Goal: Information Seeking & Learning: Find specific fact

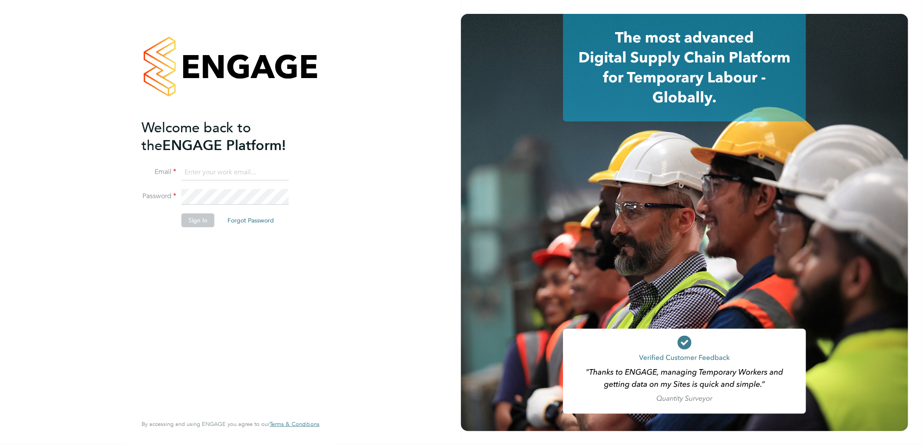
type input "[PERSON_NAME][EMAIL_ADDRESS][DOMAIN_NAME]"
click at [196, 218] on button "Sign In" at bounding box center [197, 220] width 33 height 14
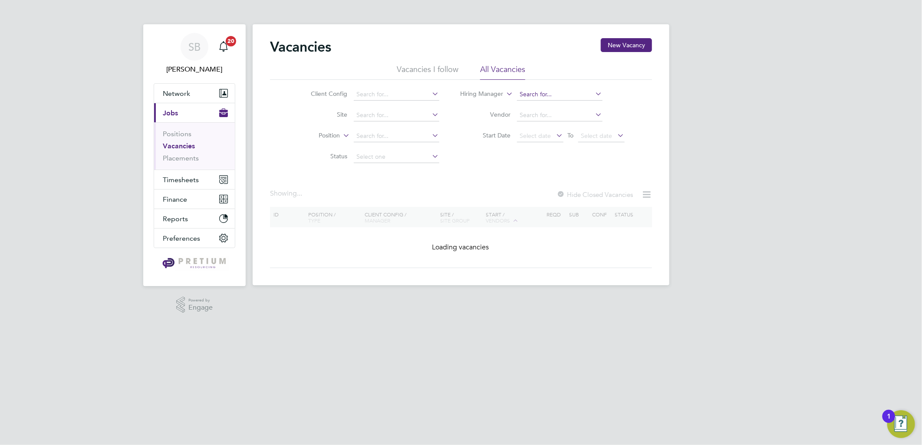
click at [545, 91] on input at bounding box center [559, 95] width 85 height 12
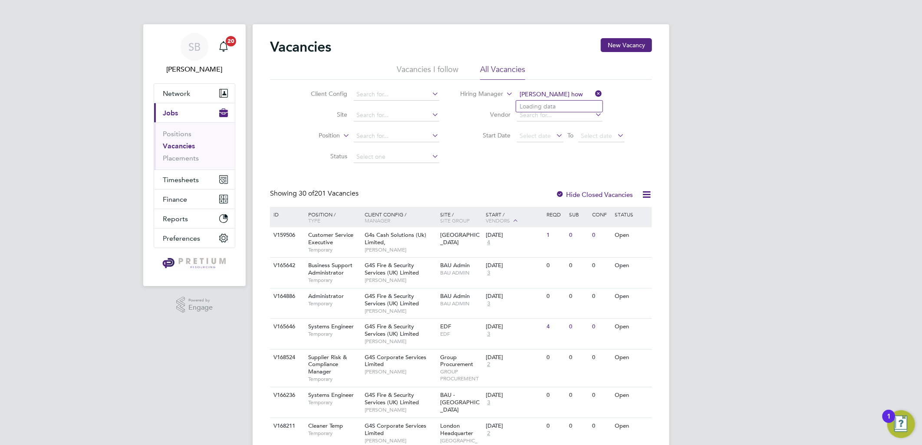
type input "chris how"
drag, startPoint x: 344, startPoint y: 93, endPoint x: 374, endPoint y: 95, distance: 30.0
click at [348, 94] on li "Client Config" at bounding box center [368, 94] width 163 height 21
click at [374, 95] on input at bounding box center [396, 95] width 85 height 12
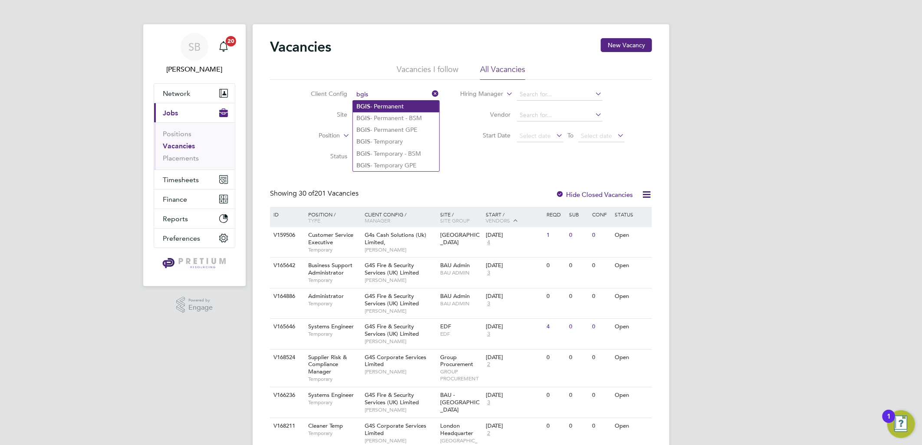
click at [397, 108] on li "BGIS - Permanent" at bounding box center [396, 107] width 86 height 12
type input "BGIS - Permanent"
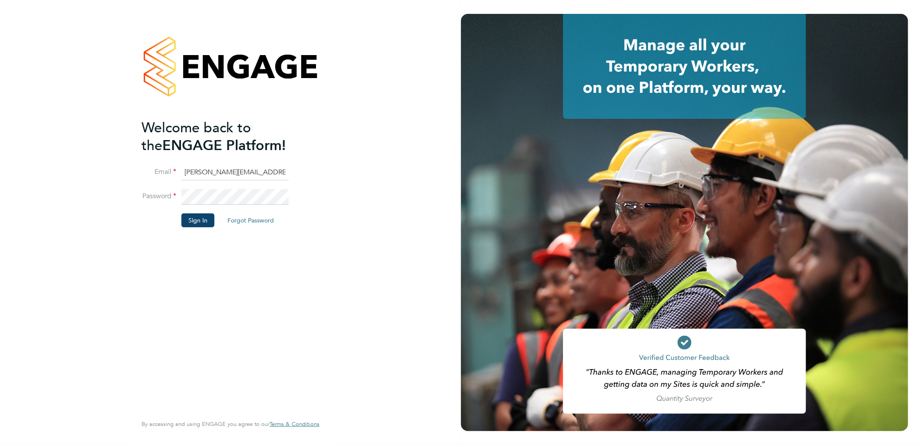
drag, startPoint x: 204, startPoint y: 176, endPoint x: 214, endPoint y: 170, distance: 11.5
click at [204, 176] on input "sasha.baird@pretiumresourcing.co.uk" at bounding box center [234, 173] width 107 height 16
drag, startPoint x: 220, startPoint y: 175, endPoint x: 45, endPoint y: 173, distance: 175.3
click at [45, 173] on div "Welcome back to the ENGAGE Platform! Email sasha.baird@pretiumresourcing.co.uk …" at bounding box center [230, 222] width 461 height 445
type input "bgis@pretiumresourcing.co.uk"
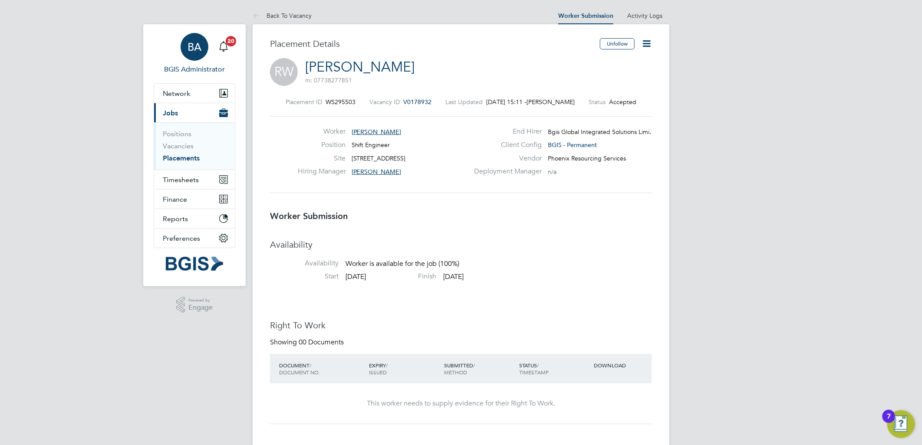
click at [197, 53] on span "BA" at bounding box center [194, 46] width 14 height 11
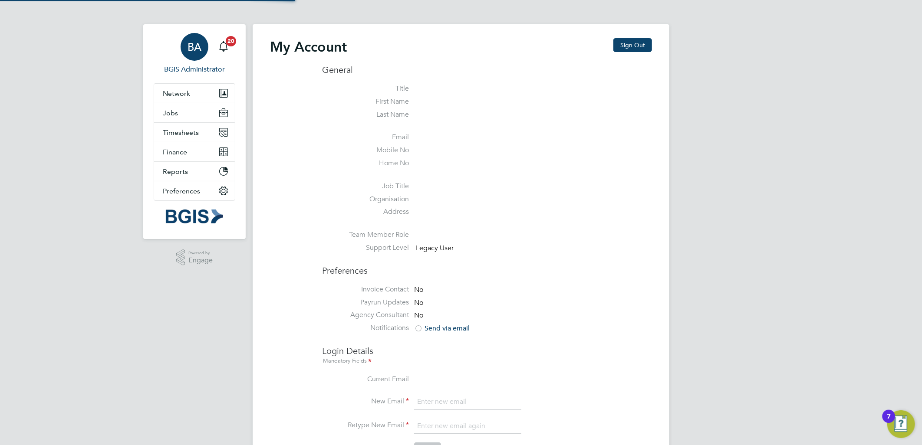
type input "sasha.baird@pretiumresourcing.co.uk"
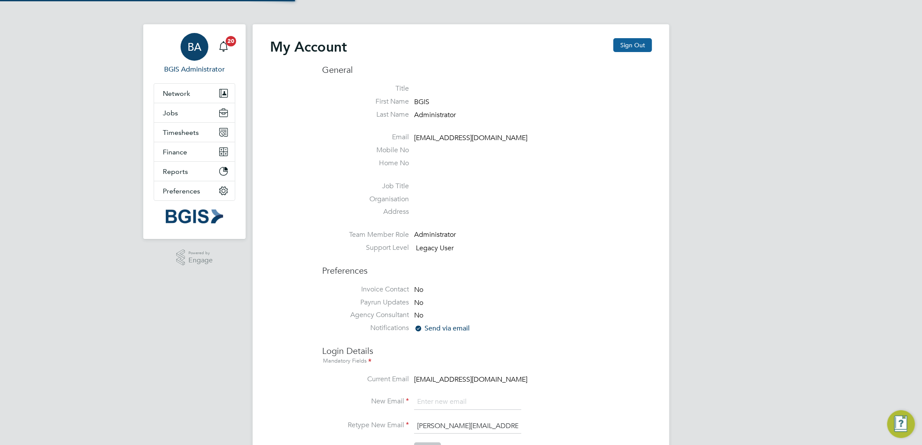
click at [635, 48] on button "Sign Out" at bounding box center [632, 45] width 39 height 14
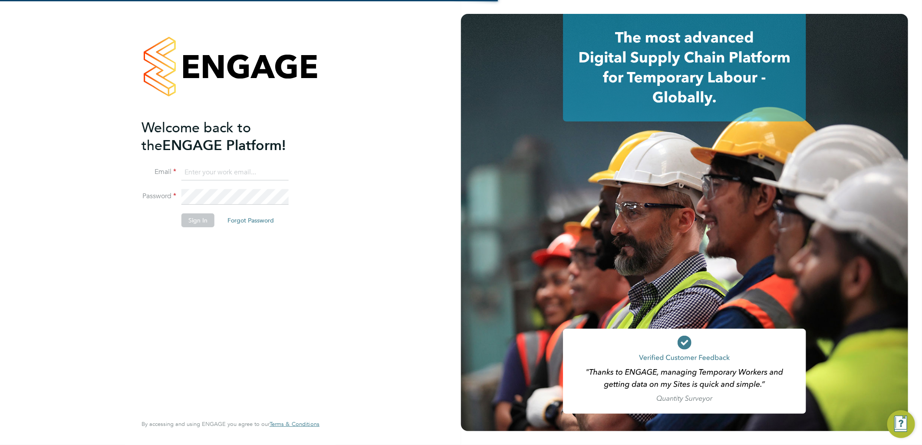
type input "sasha.baird@pretiumresourcing.co.uk"
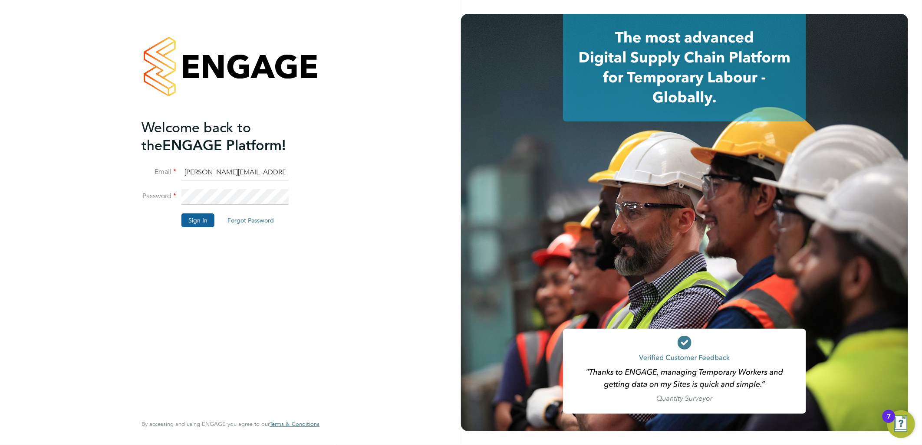
click at [203, 217] on button "Sign In" at bounding box center [197, 220] width 33 height 14
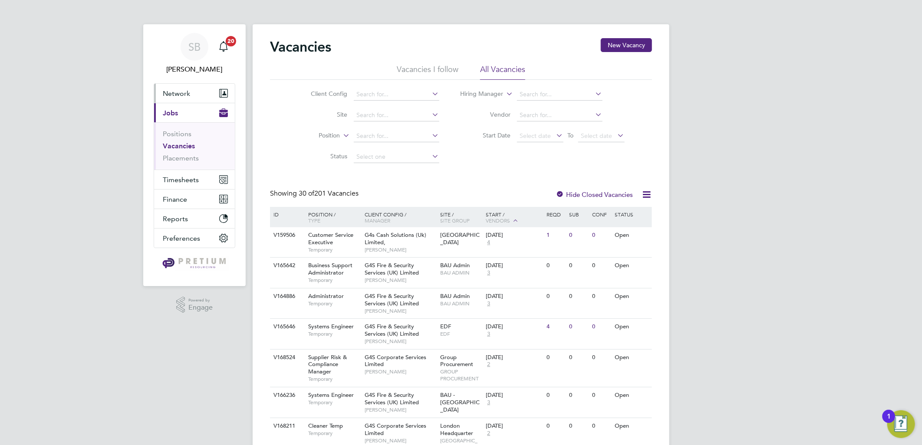
click at [205, 99] on button "Network" at bounding box center [194, 93] width 81 height 19
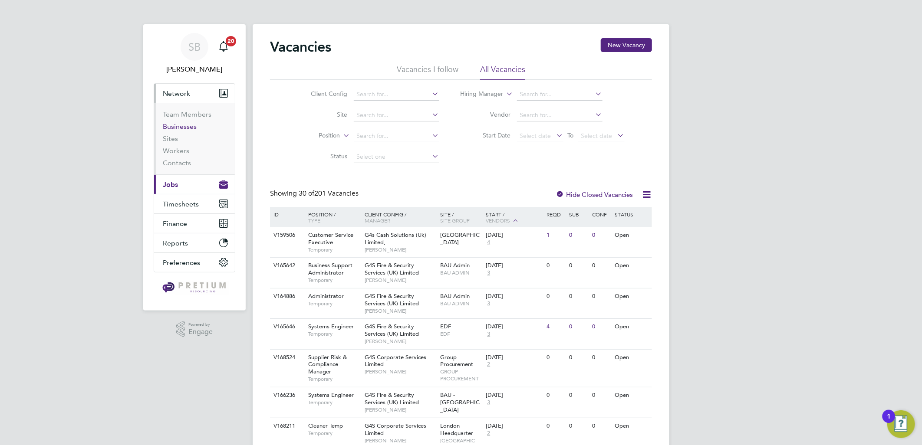
click at [180, 127] on link "Businesses" at bounding box center [180, 126] width 34 height 8
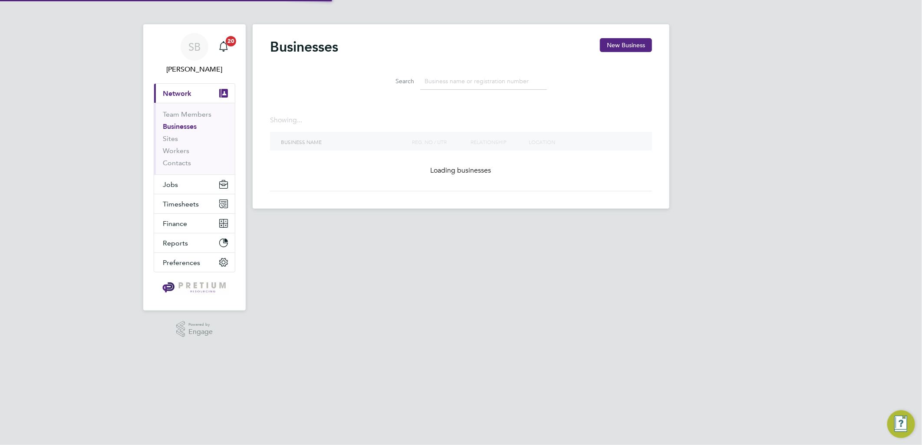
click at [481, 73] on input at bounding box center [483, 81] width 127 height 17
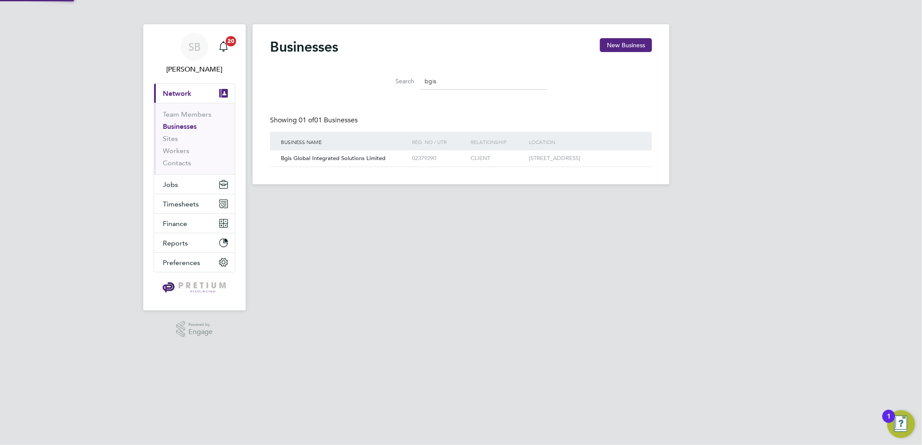
type input "bgis"
click at [322, 180] on div "Businesses New Business Search bgis Showing 01 of 01 Businesses Business Name R…" at bounding box center [461, 104] width 417 height 160
click at [422, 150] on div "Reg. No / UTR" at bounding box center [439, 142] width 58 height 20
click at [421, 157] on div "02379290" at bounding box center [432, 159] width 44 height 16
